Goal: Transaction & Acquisition: Subscribe to service/newsletter

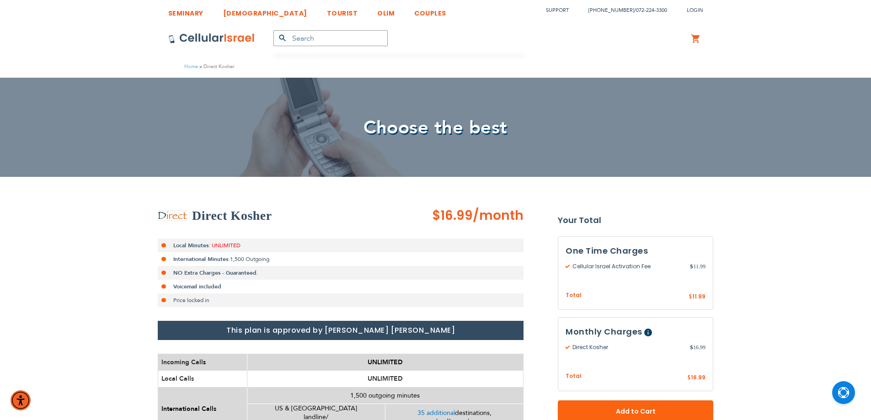
click at [445, 214] on span "$16.99" at bounding box center [452, 216] width 41 height 18
click at [482, 214] on span "/month" at bounding box center [498, 216] width 51 height 18
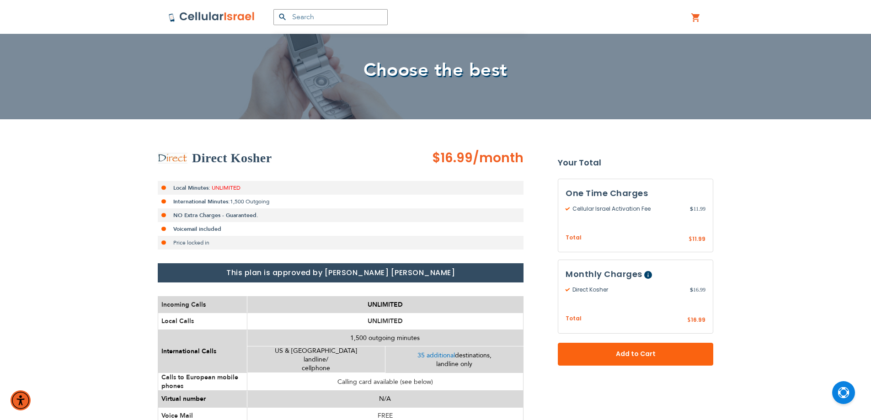
scroll to position [76, 0]
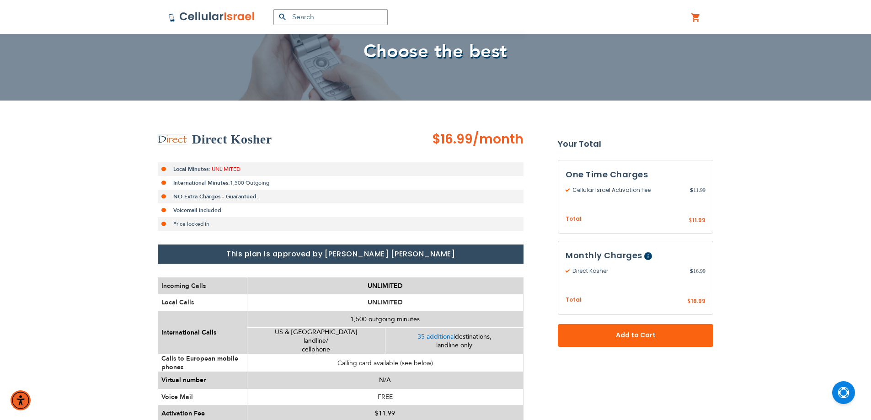
click at [382, 285] on span "UNLIMITED" at bounding box center [385, 286] width 35 height 9
click at [426, 338] on span "35 additional" at bounding box center [437, 337] width 38 height 9
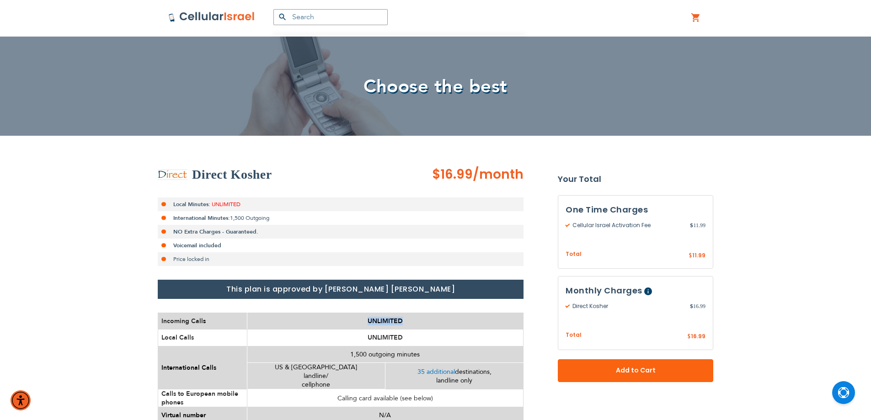
scroll to position [0, 0]
